Goal: Task Accomplishment & Management: Use online tool/utility

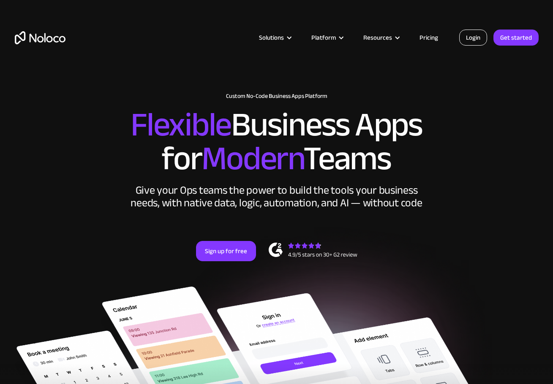
click at [469, 38] on link "Login" at bounding box center [473, 38] width 28 height 16
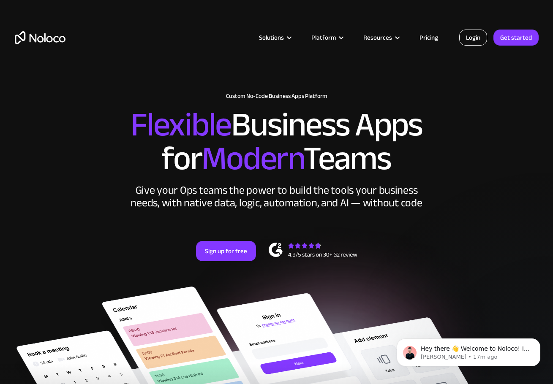
click at [472, 39] on link "Login" at bounding box center [473, 38] width 28 height 16
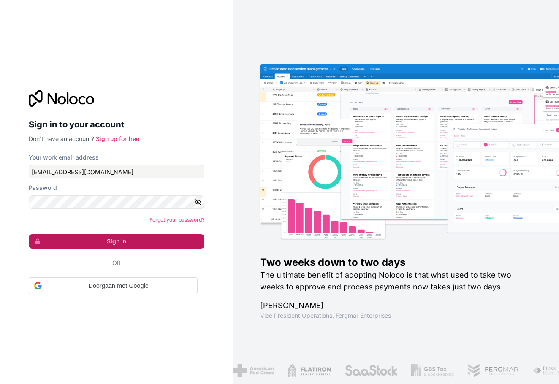
click at [117, 243] on button "Sign in" at bounding box center [117, 241] width 176 height 14
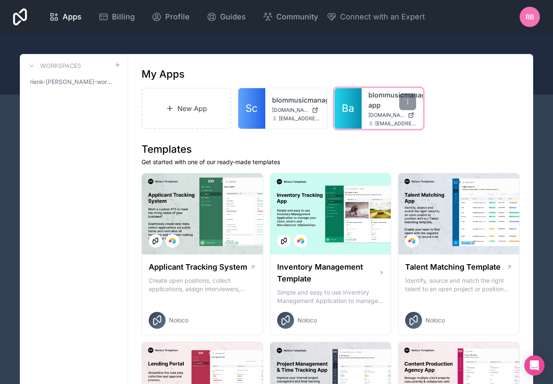
click at [391, 106] on link "blommusicmanagement-app" at bounding box center [392, 100] width 48 height 20
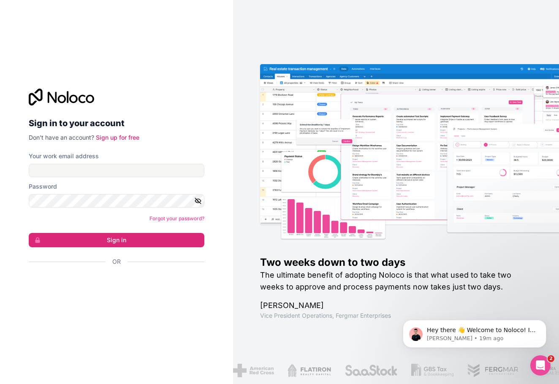
drag, startPoint x: 509, startPoint y: 2, endPoint x: 502, endPoint y: -2, distance: 8.1
click at [509, 2] on div "Two weeks down to two days The ultimate benefit of adopting Noloco is that what…" at bounding box center [396, 192] width 326 height 384
